Goal: Find contact information: Find contact information

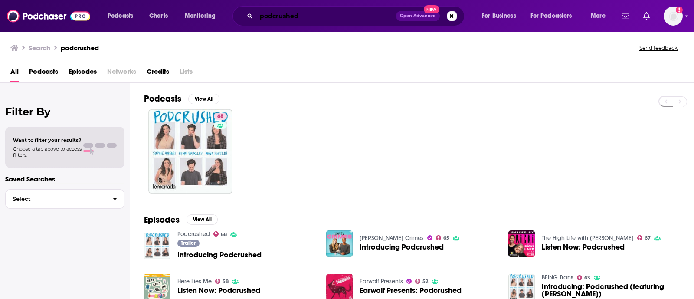
click at [270, 20] on input "podcrushed" at bounding box center [327, 16] width 140 height 14
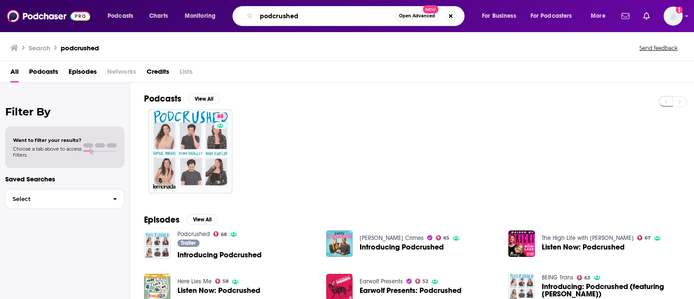
click at [270, 20] on input "podcrushed" at bounding box center [326, 16] width 139 height 14
paste input "Slight Change of Plans"
type input "Slight Change of Plans"
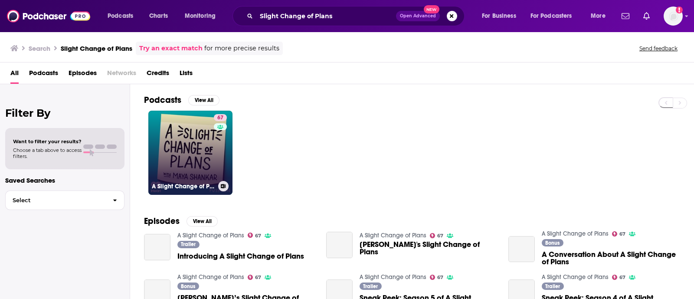
click at [178, 145] on link "67 A Slight Change of Plans" at bounding box center [190, 153] width 84 height 84
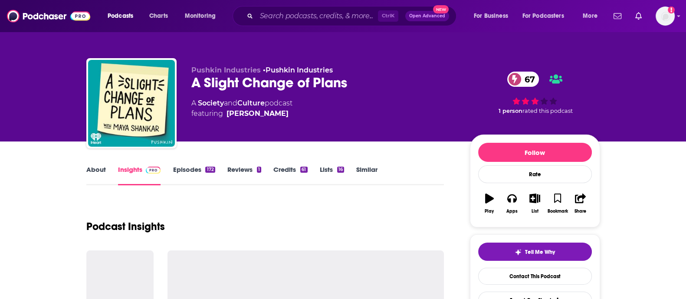
scroll to position [76, 0]
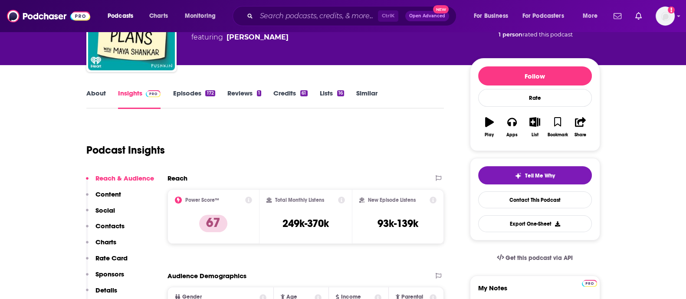
click at [99, 95] on link "About" at bounding box center [96, 99] width 20 height 20
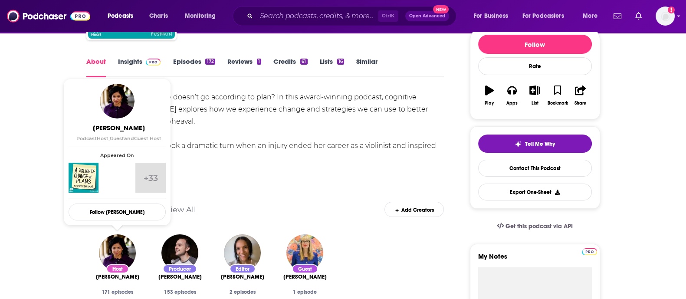
scroll to position [106, 0]
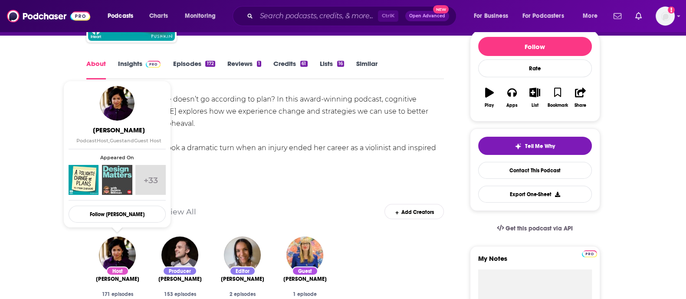
click at [128, 63] on link "Insights" at bounding box center [139, 69] width 43 height 20
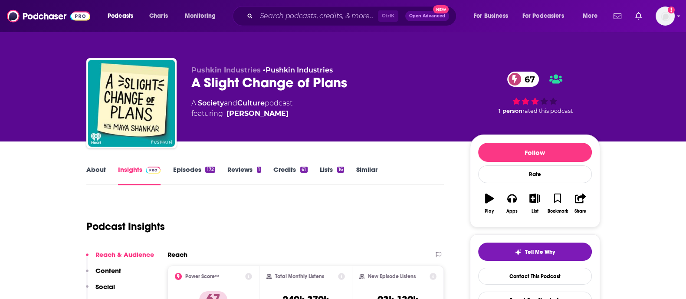
scroll to position [116, 0]
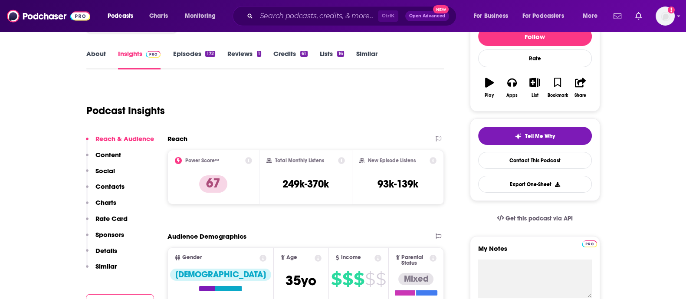
click at [109, 185] on p "Contacts" at bounding box center [109, 186] width 29 height 8
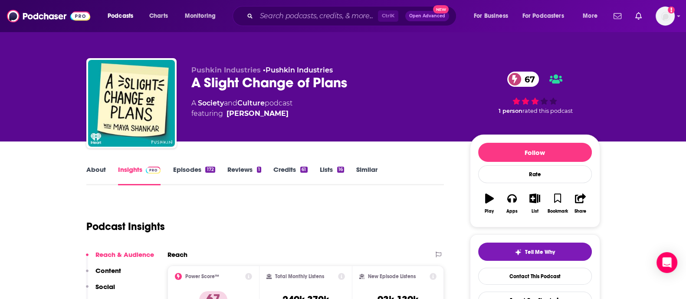
scroll to position [2, 0]
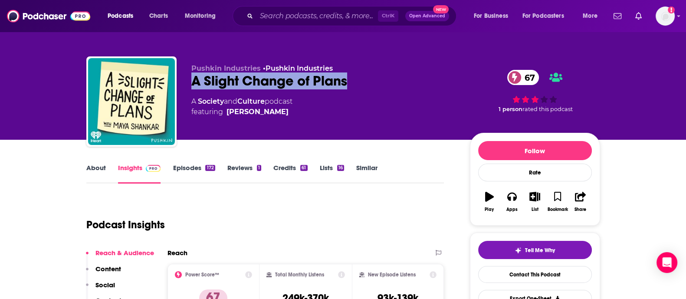
drag, startPoint x: 187, startPoint y: 79, endPoint x: 346, endPoint y: 80, distance: 159.3
click at [346, 80] on div "Pushkin Industries • Pushkin Industries A Slight Change of Plans 67 A Society a…" at bounding box center [343, 103] width 514 height 94
copy h2 "A Slight Change of Plans"
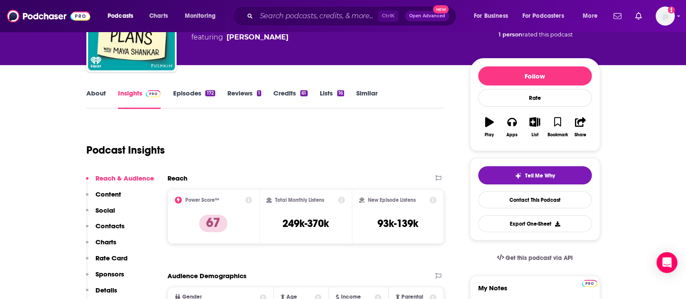
scroll to position [77, 0]
click at [184, 92] on link "Episodes 172" at bounding box center [194, 99] width 42 height 20
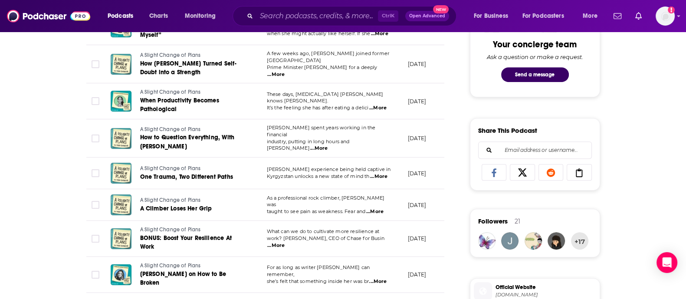
scroll to position [460, 0]
